Goal: Entertainment & Leisure: Consume media (video, audio)

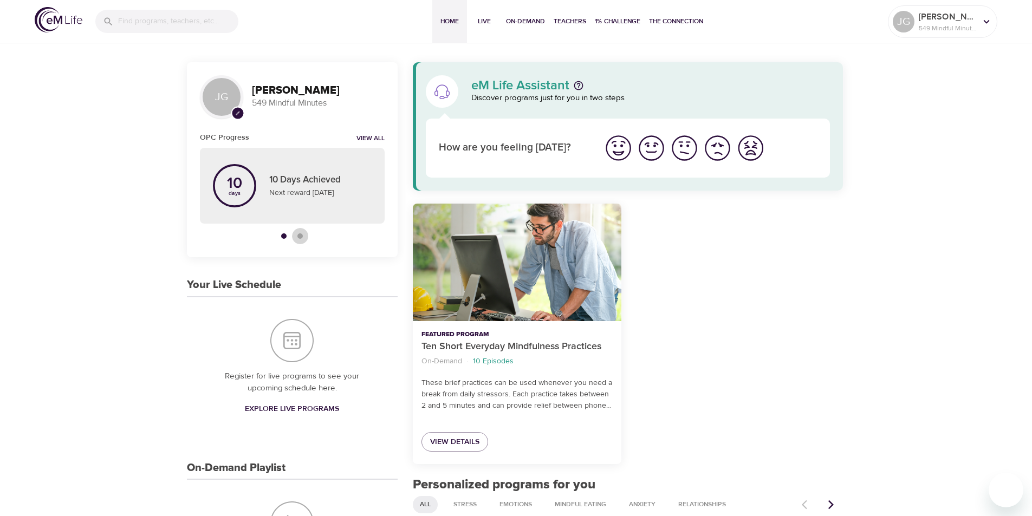
click at [301, 236] on div "button" at bounding box center [300, 236] width 5 height 5
click at [261, 94] on h3 "[PERSON_NAME]" at bounding box center [318, 91] width 133 height 12
click at [932, 20] on p "[PERSON_NAME]" at bounding box center [947, 16] width 57 height 13
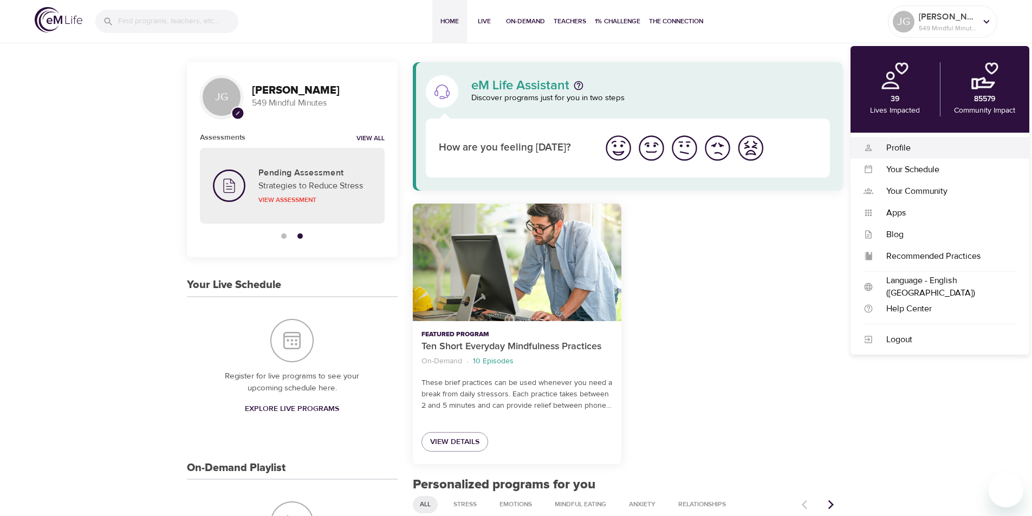
click at [893, 144] on div "Profile" at bounding box center [945, 148] width 143 height 12
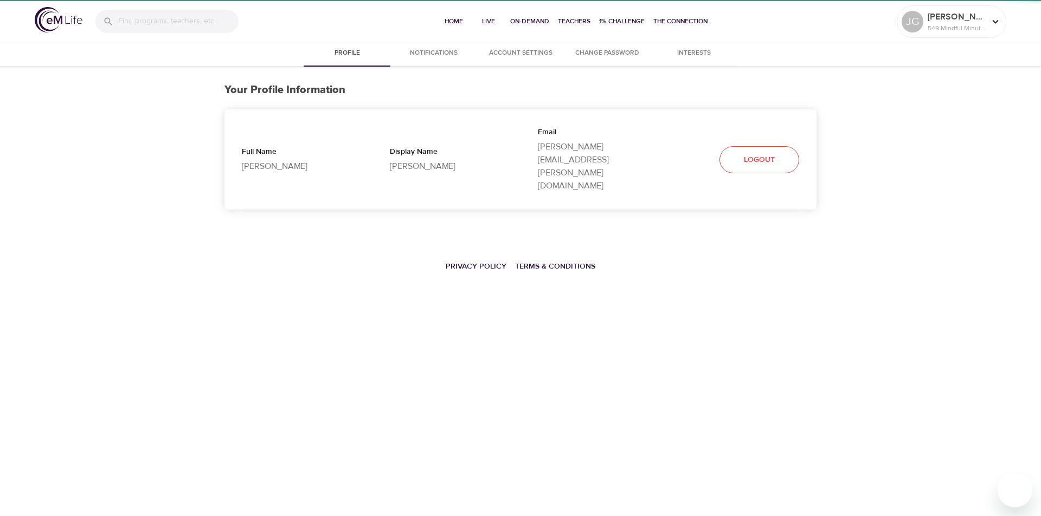
select select "10"
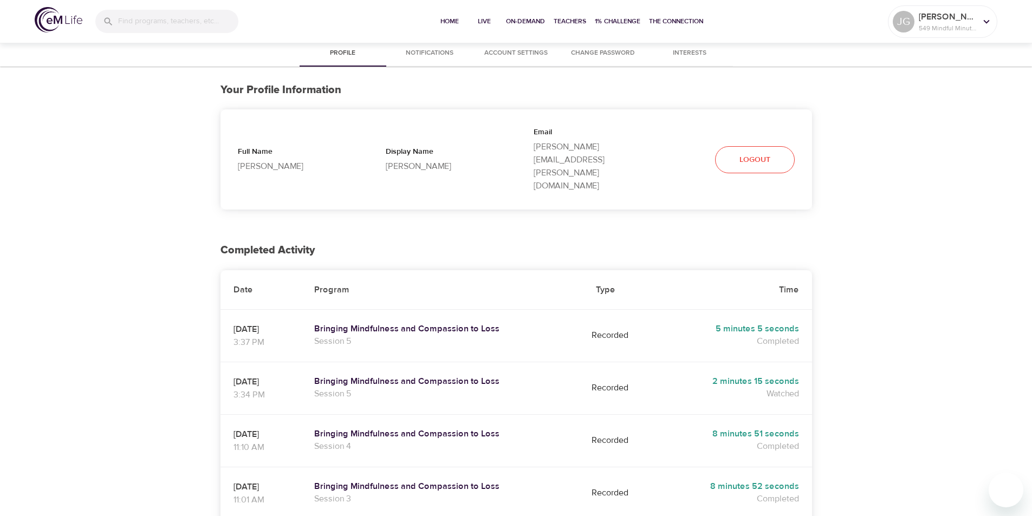
drag, startPoint x: 521, startPoint y: 349, endPoint x: 533, endPoint y: 165, distance: 184.7
click at [519, 177] on div "Your Profile Information Full Name [PERSON_NAME] Display Name [PERSON_NAME] [PE…" at bounding box center [517, 147] width 592 height 160
click at [616, 16] on span "1% Challenge" at bounding box center [618, 21] width 46 height 11
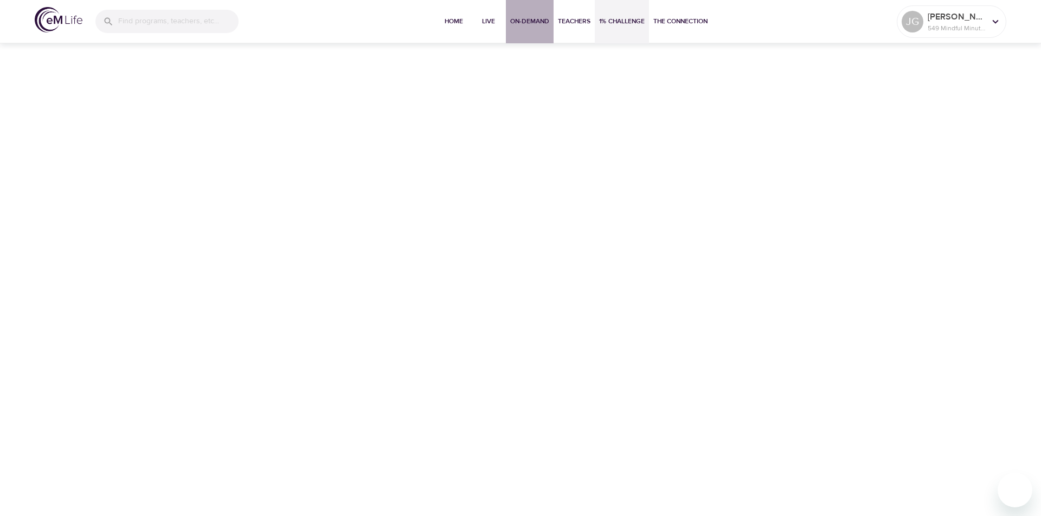
click at [524, 20] on span "On-Demand" at bounding box center [529, 21] width 39 height 11
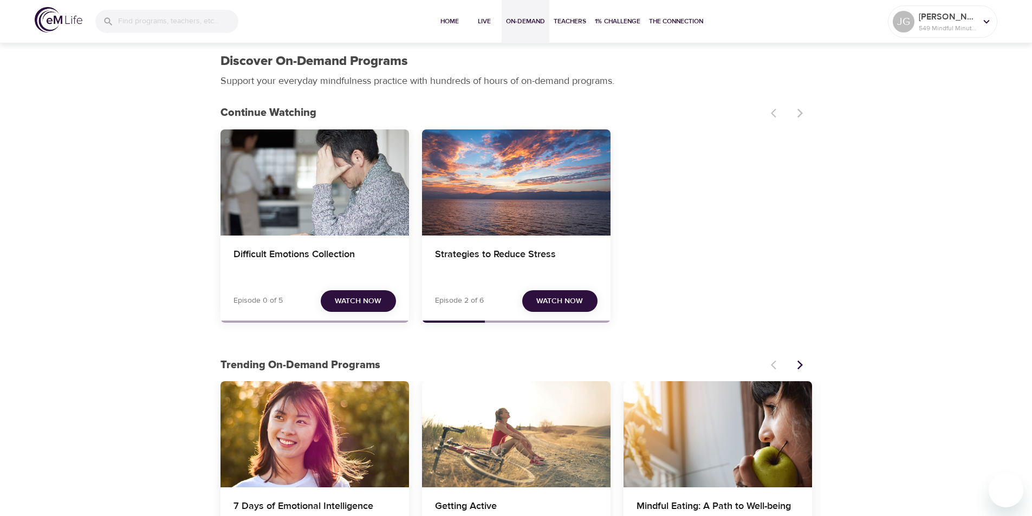
click at [373, 306] on span "Watch Now" at bounding box center [358, 302] width 47 height 14
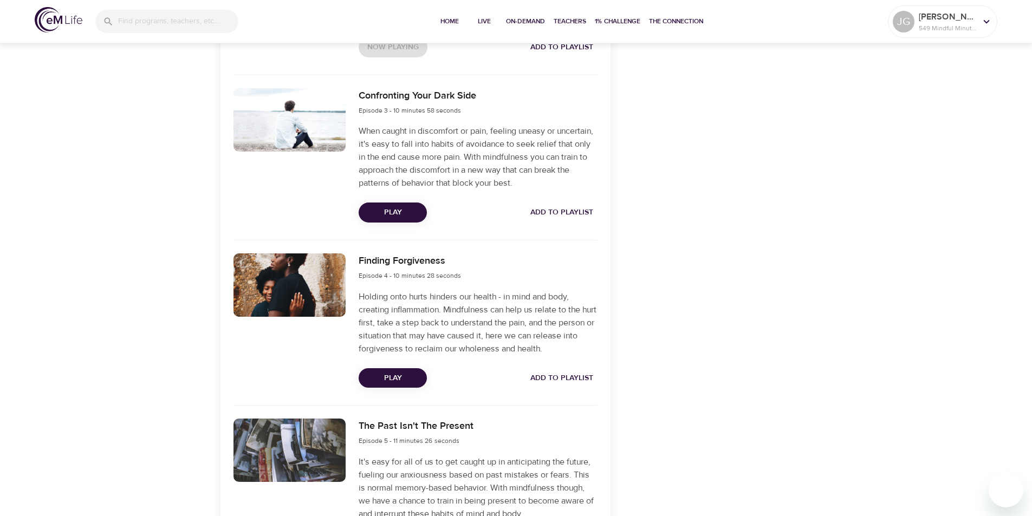
scroll to position [705, 0]
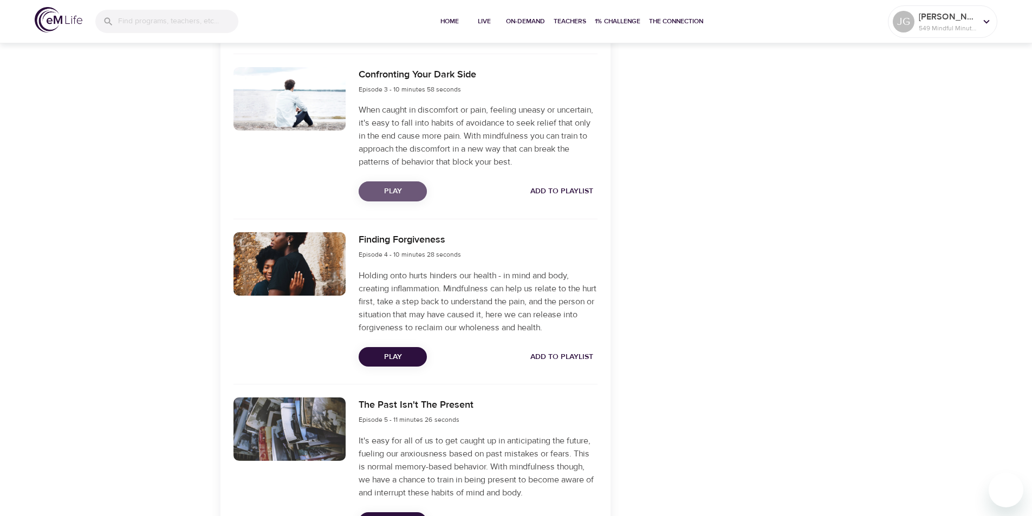
click at [415, 192] on span "Play" at bounding box center [392, 192] width 51 height 14
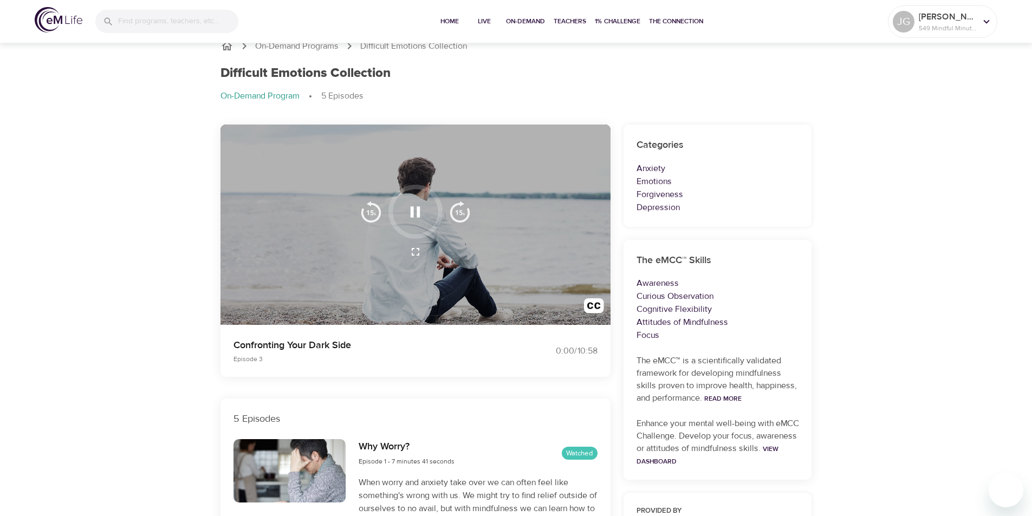
scroll to position [0, 0]
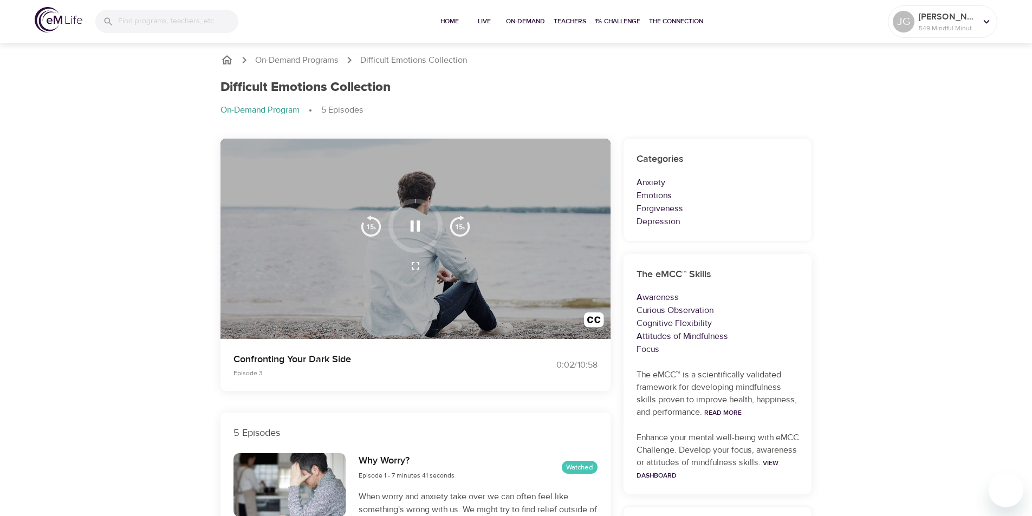
drag, startPoint x: 143, startPoint y: 221, endPoint x: 137, endPoint y: 213, distance: 9.6
drag, startPoint x: 854, startPoint y: 201, endPoint x: 835, endPoint y: 169, distance: 36.7
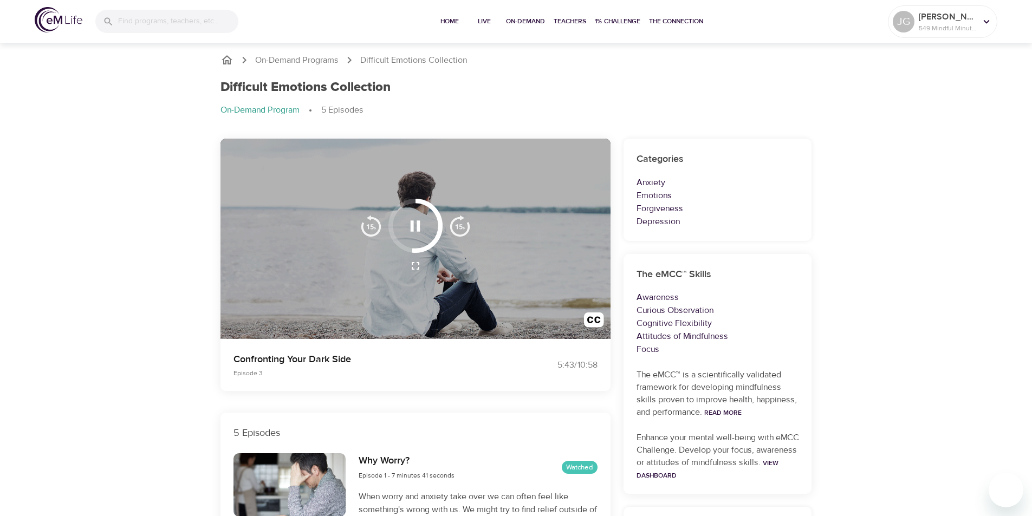
drag, startPoint x: 835, startPoint y: 169, endPoint x: 825, endPoint y: 159, distance: 13.8
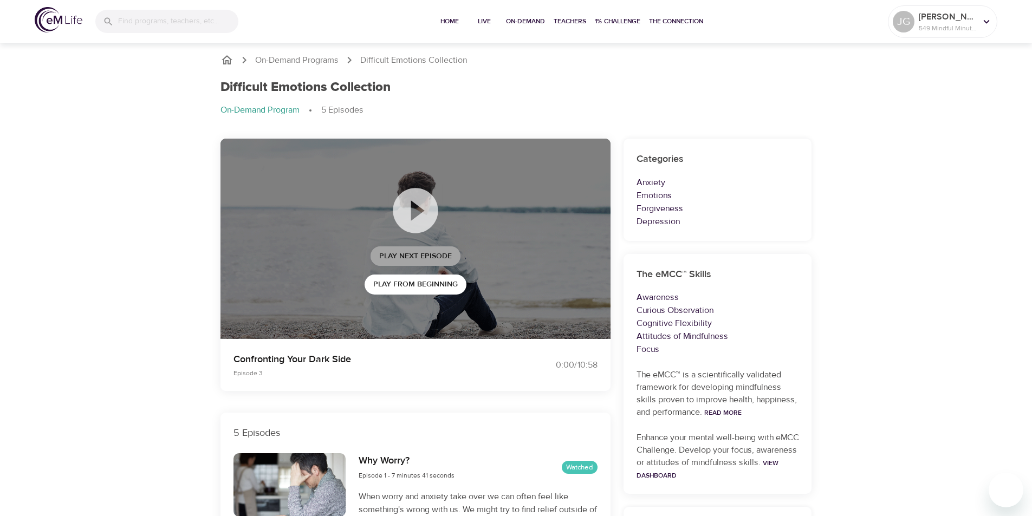
click at [426, 257] on span "Play Next Episode" at bounding box center [415, 257] width 73 height 14
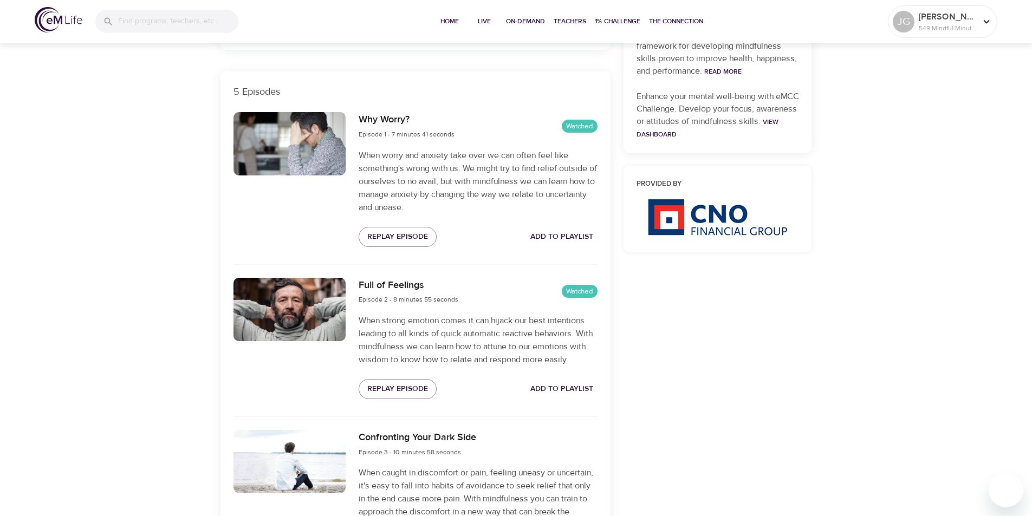
scroll to position [596, 0]
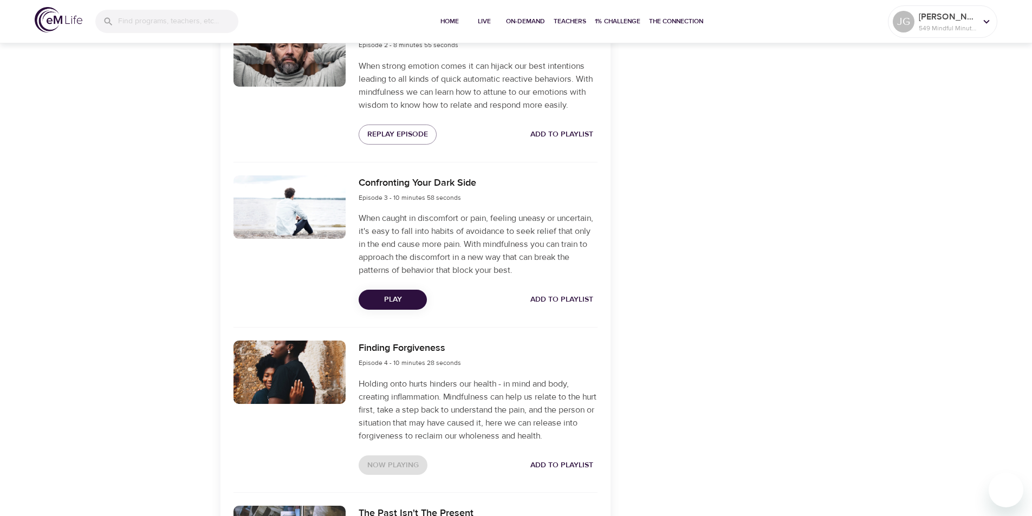
click at [385, 299] on span "Play" at bounding box center [392, 300] width 51 height 14
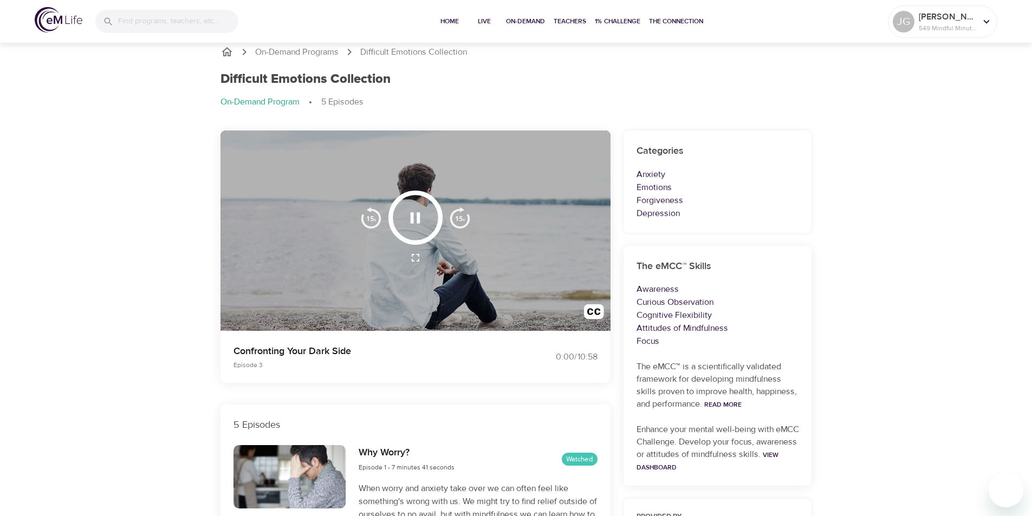
scroll to position [0, 0]
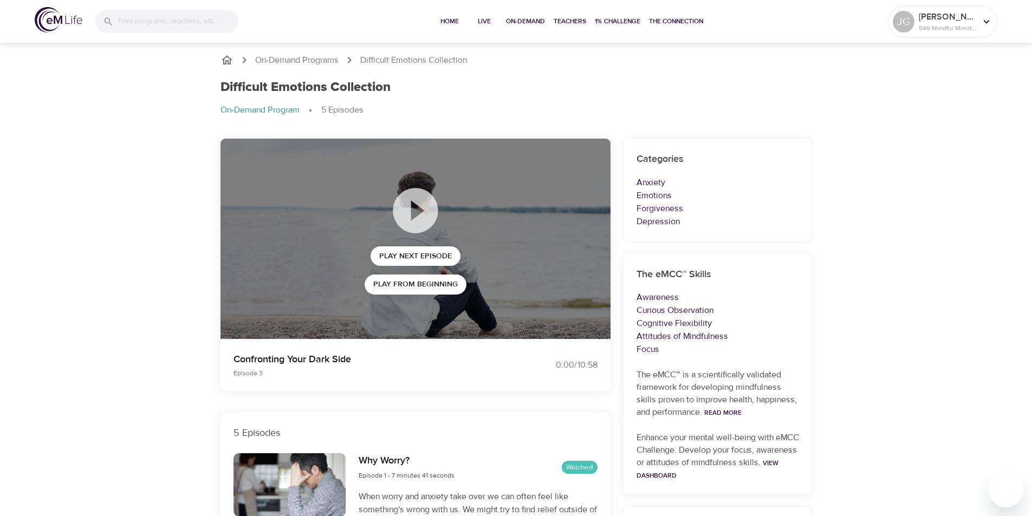
click at [415, 218] on icon at bounding box center [415, 210] width 45 height 45
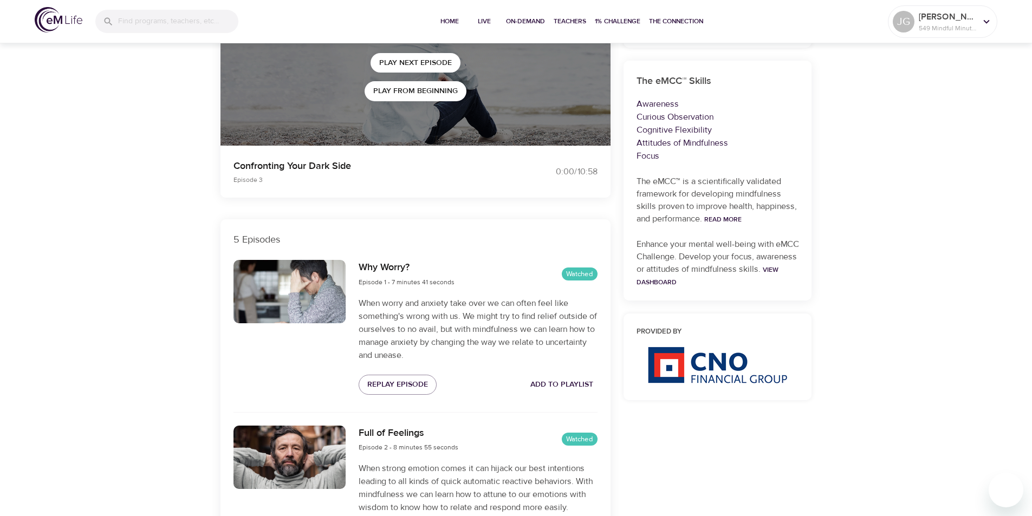
scroll to position [54, 0]
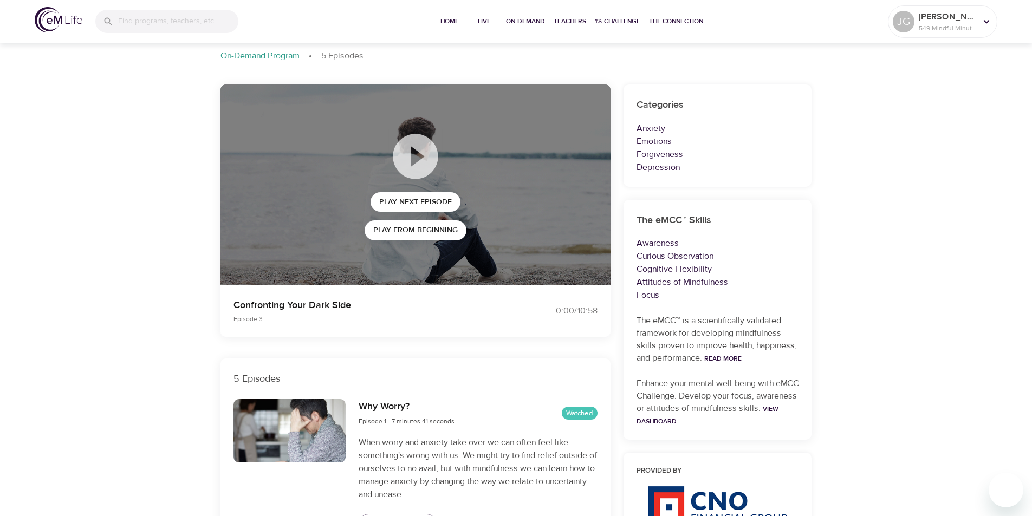
click at [414, 170] on icon at bounding box center [415, 156] width 45 height 45
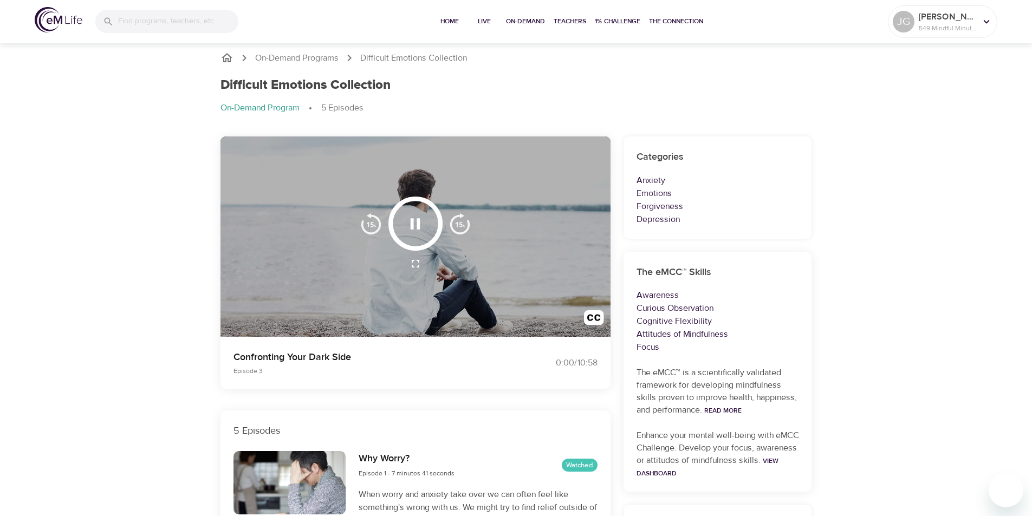
scroll to position [0, 0]
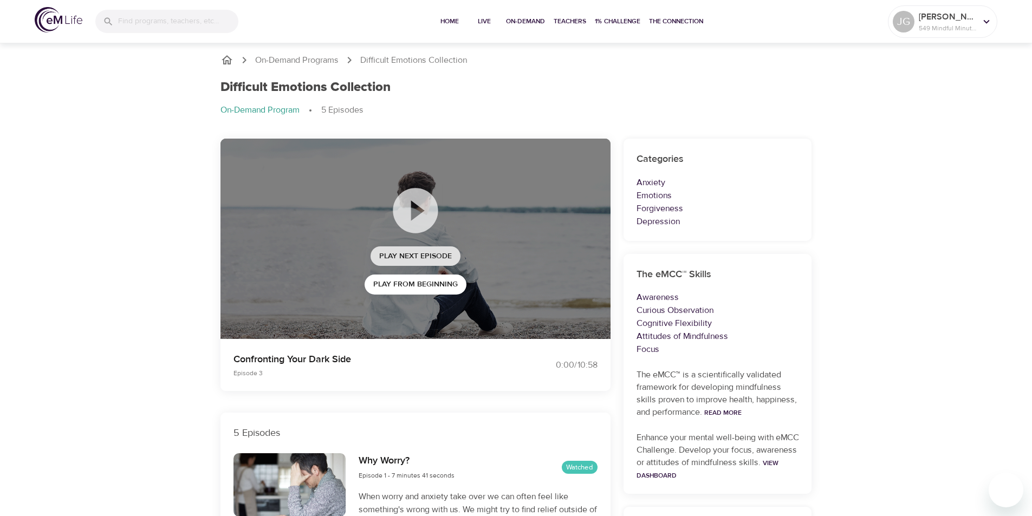
click at [409, 253] on span "Play Next Episode" at bounding box center [415, 257] width 73 height 14
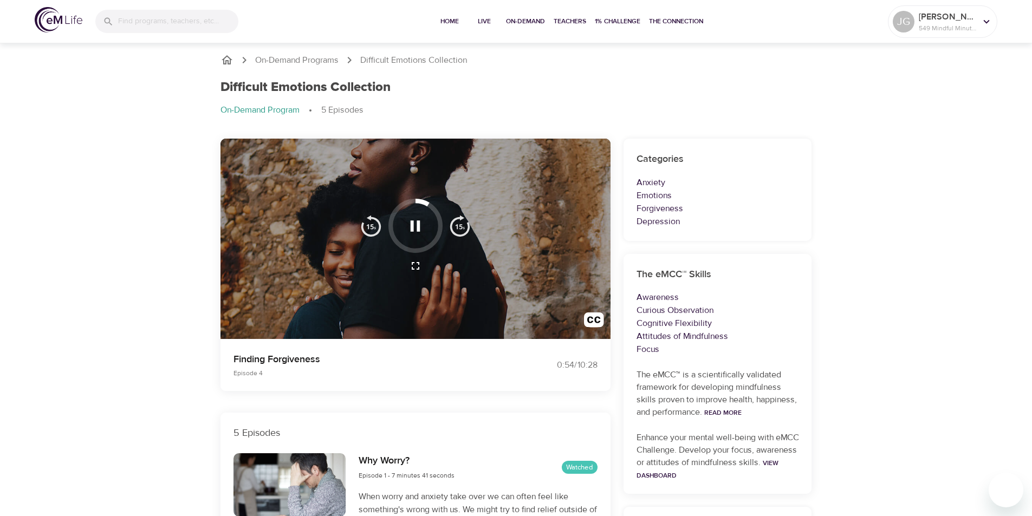
drag, startPoint x: 135, startPoint y: 201, endPoint x: 203, endPoint y: 68, distance: 148.3
drag, startPoint x: 545, startPoint y: 67, endPoint x: 548, endPoint y: 47, distance: 20.8
click at [540, 62] on ol "On-Demand Programs Difficult Emotions Collection" at bounding box center [517, 60] width 592 height 13
